Goal: Find specific page/section: Find specific page/section

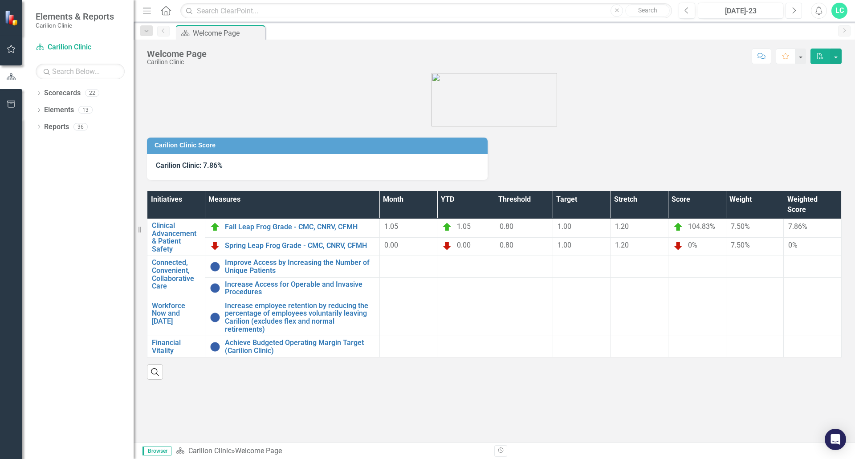
click at [793, 9] on icon "Next" at bounding box center [793, 11] width 5 height 8
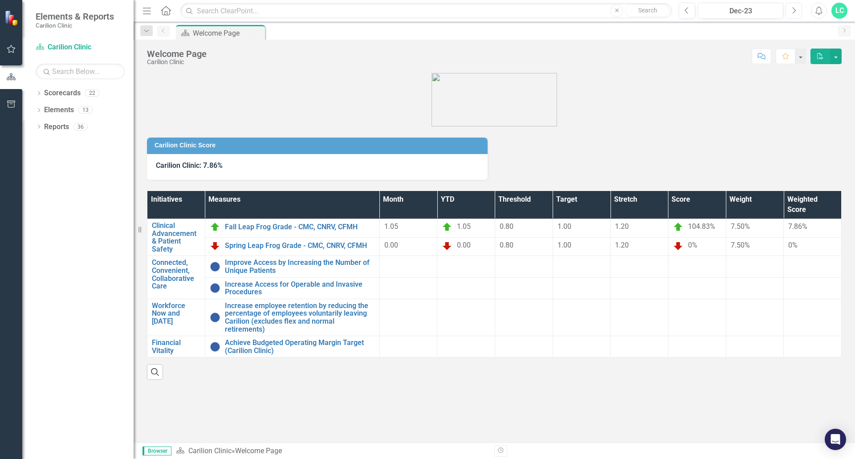
click at [793, 9] on icon "Next" at bounding box center [793, 11] width 5 height 8
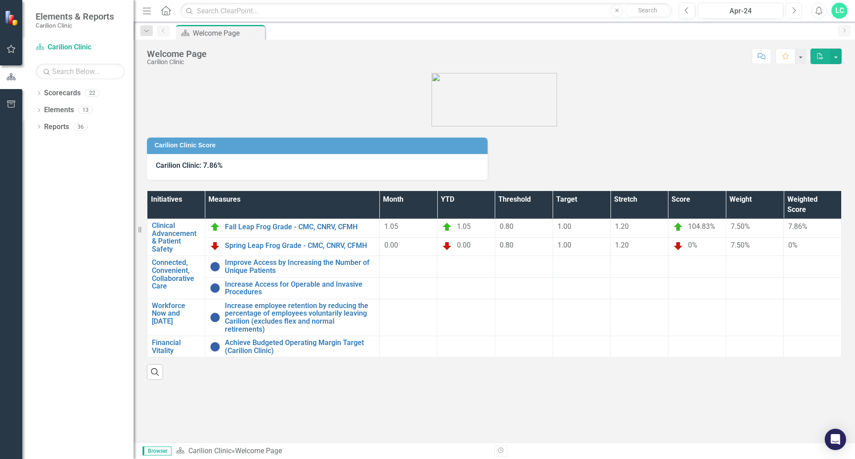
click at [793, 9] on icon "Next" at bounding box center [793, 11] width 5 height 8
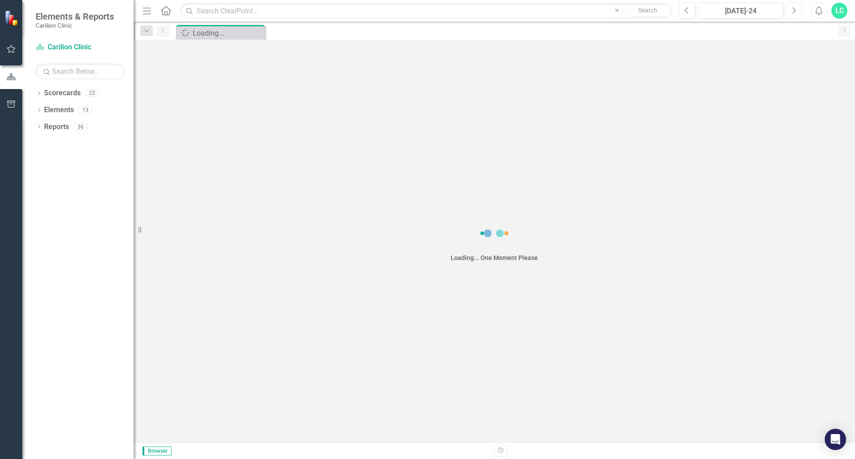
click at [793, 9] on icon "Next" at bounding box center [793, 11] width 5 height 8
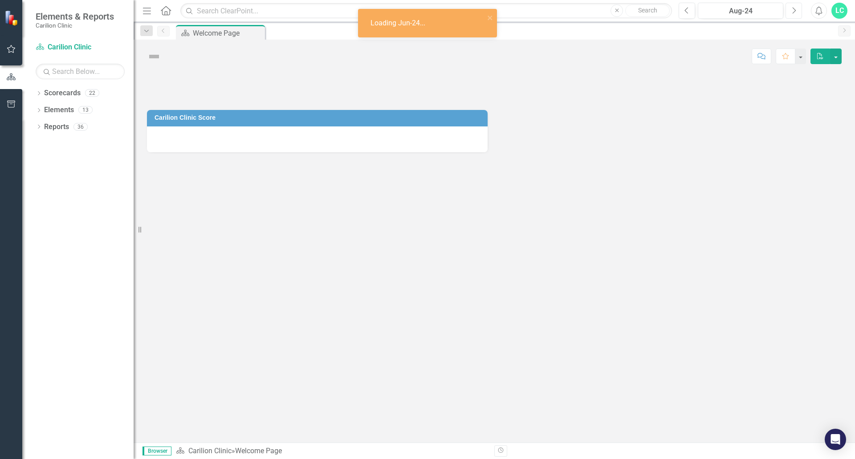
click at [793, 9] on icon "Next" at bounding box center [793, 11] width 5 height 8
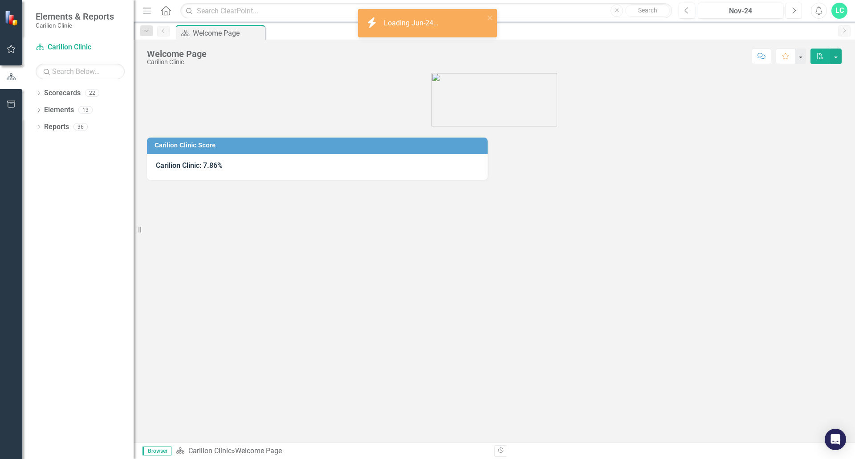
click at [793, 9] on icon "Next" at bounding box center [793, 11] width 5 height 8
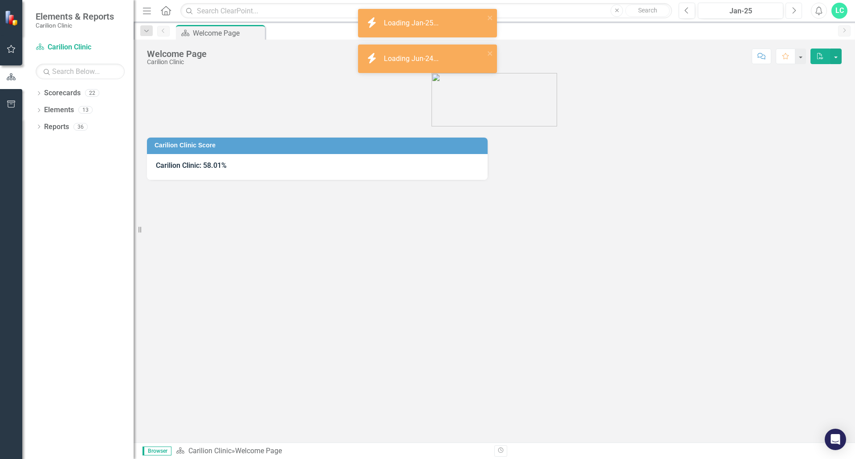
click at [793, 9] on icon "Next" at bounding box center [793, 11] width 5 height 8
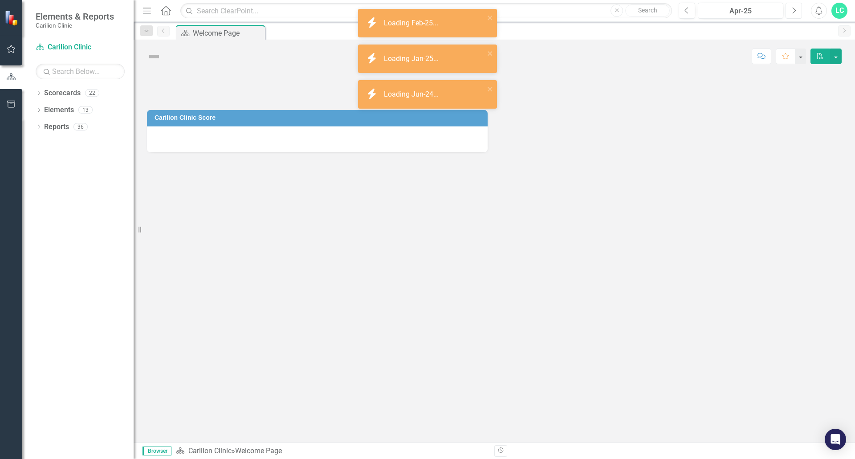
click at [793, 9] on icon "Next" at bounding box center [793, 11] width 5 height 8
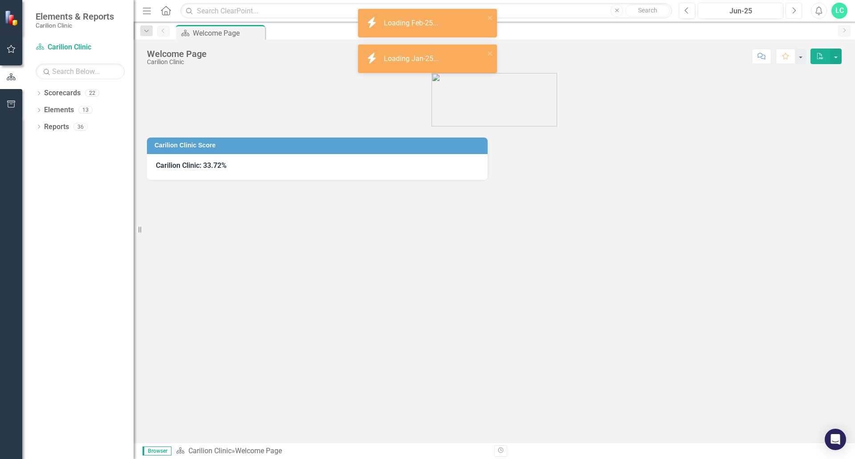
click at [793, 9] on icon "Next" at bounding box center [793, 11] width 5 height 8
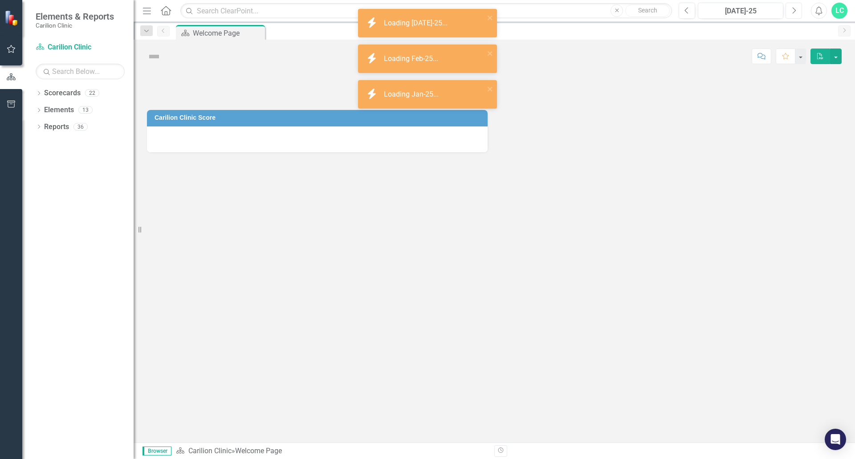
click at [793, 9] on icon "Next" at bounding box center [793, 11] width 5 height 8
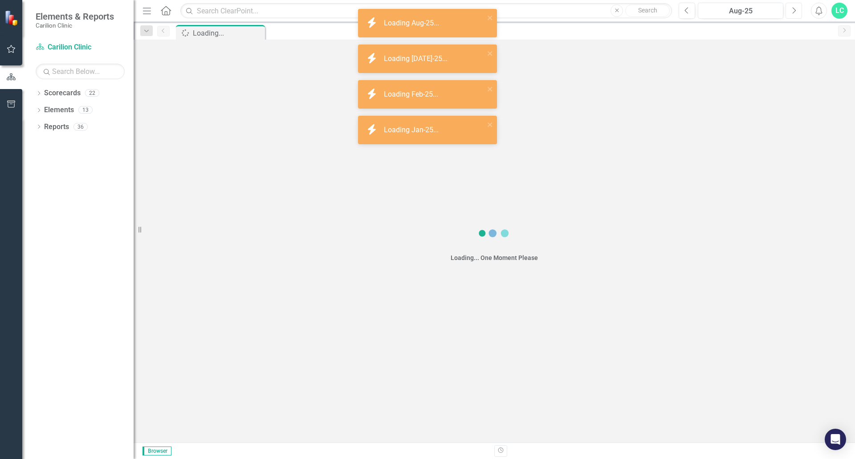
click at [793, 9] on icon "Next" at bounding box center [793, 11] width 5 height 8
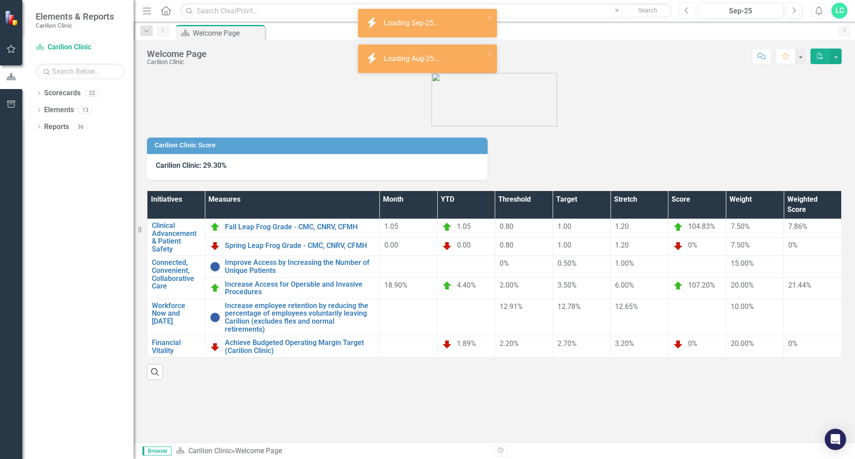
click at [690, 11] on button "Previous" at bounding box center [687, 11] width 16 height 16
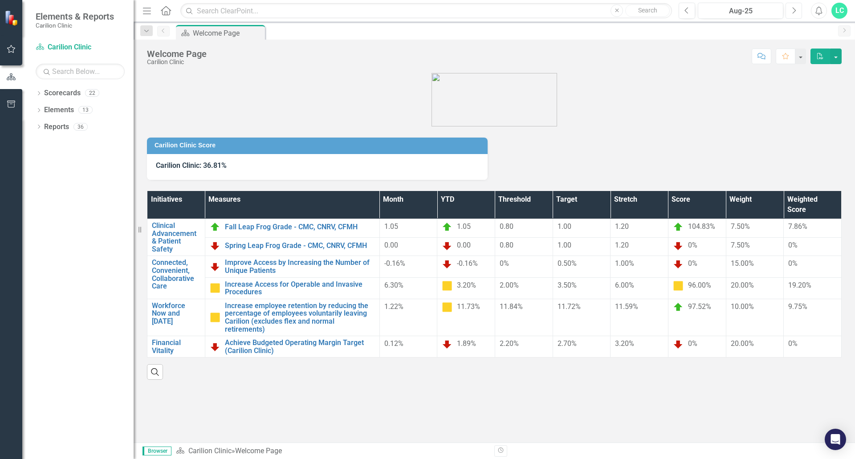
click at [798, 13] on button "Next" at bounding box center [793, 11] width 16 height 16
click at [687, 14] on icon "Previous" at bounding box center [686, 11] width 5 height 8
